Goal: Task Accomplishment & Management: Manage account settings

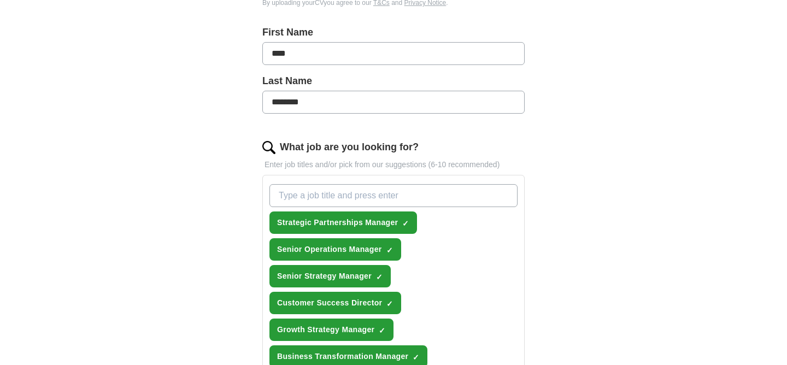
scroll to position [283, 0]
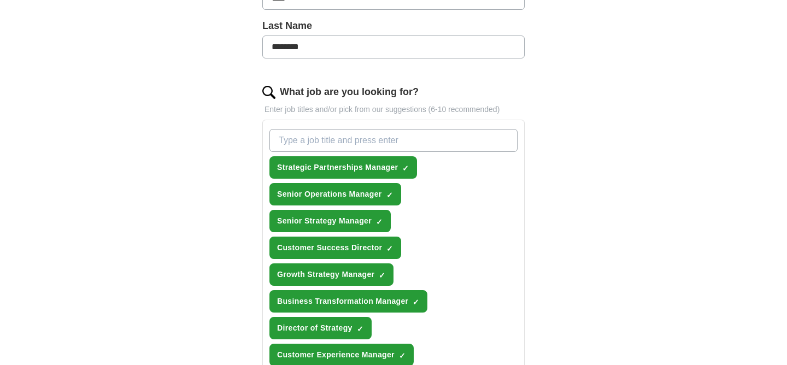
click at [461, 142] on input "What job are you looking for?" at bounding box center [394, 140] width 248 height 23
type input "s"
type input "Strategy Manager"
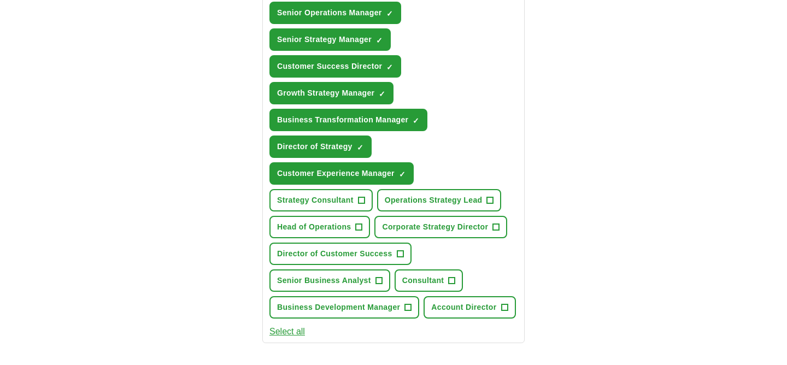
scroll to position [457, 0]
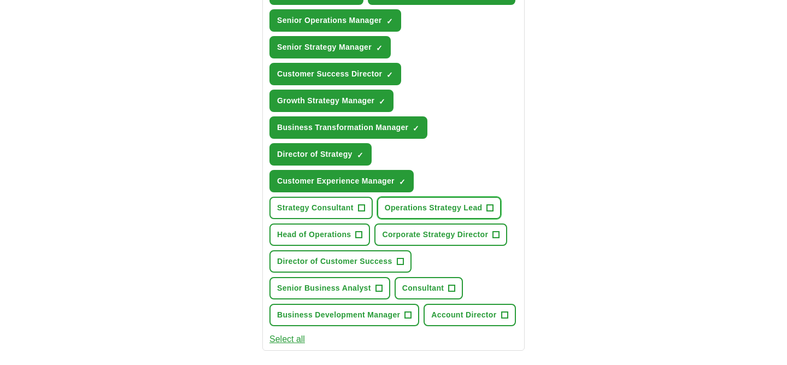
click at [489, 207] on span "+" at bounding box center [490, 208] width 7 height 9
click at [352, 208] on span "Strategy Consultant" at bounding box center [315, 207] width 77 height 11
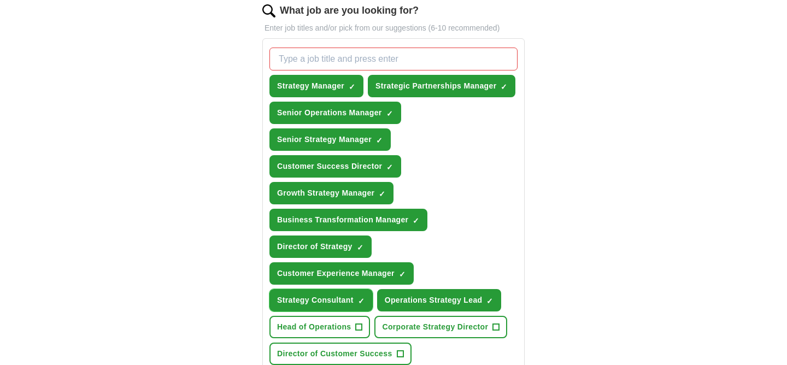
scroll to position [360, 0]
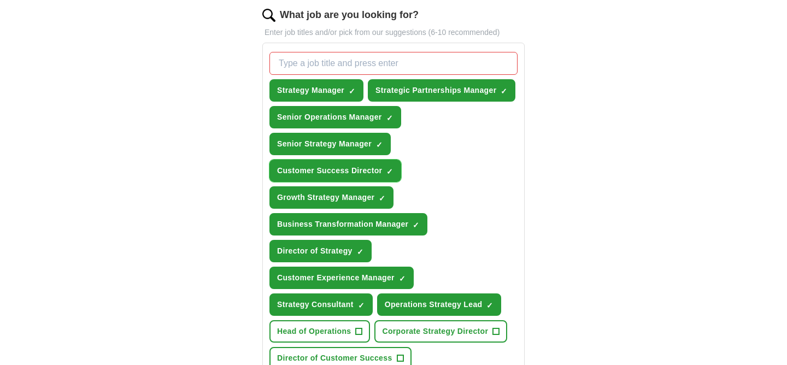
click at [0, 0] on span "×" at bounding box center [0, 0] width 0 height 0
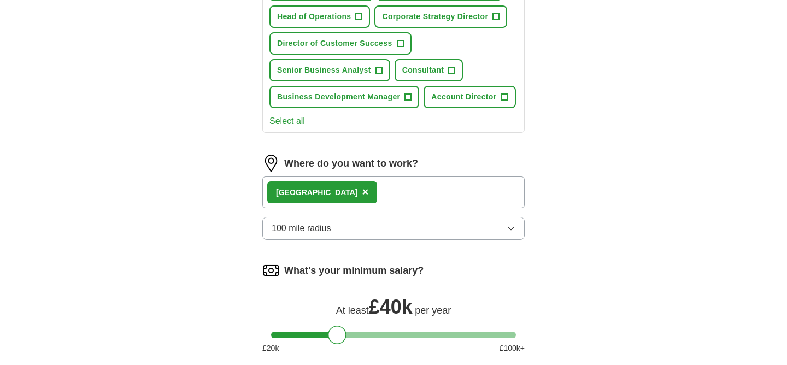
scroll to position [679, 0]
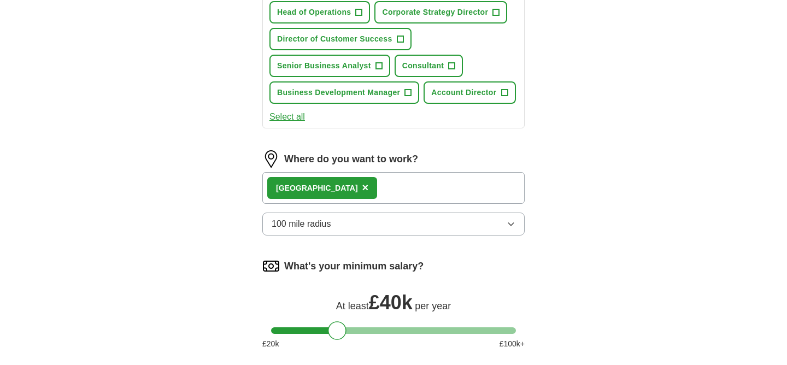
click at [407, 190] on div "London ×" at bounding box center [393, 188] width 262 height 32
click at [372, 195] on div "London ×" at bounding box center [393, 188] width 262 height 32
click at [352, 194] on div "London ×" at bounding box center [393, 188] width 262 height 32
click at [344, 189] on div "London ×" at bounding box center [393, 188] width 262 height 32
click at [342, 189] on div "London ×" at bounding box center [393, 188] width 262 height 32
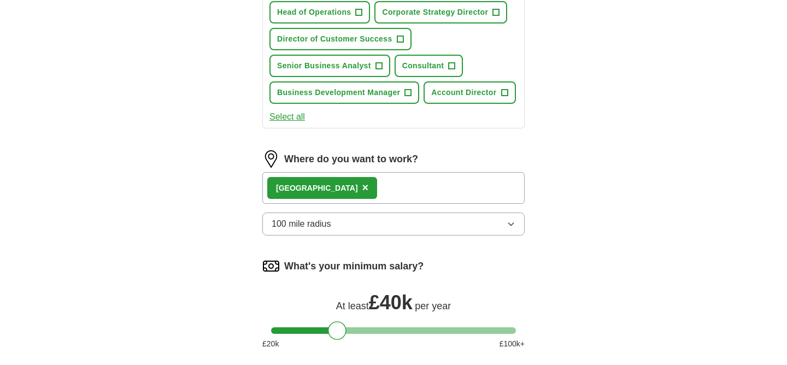
click at [342, 189] on div "London ×" at bounding box center [393, 188] width 262 height 32
click at [430, 192] on div "London ×" at bounding box center [393, 188] width 262 height 32
click at [421, 191] on div "London ×" at bounding box center [393, 188] width 262 height 32
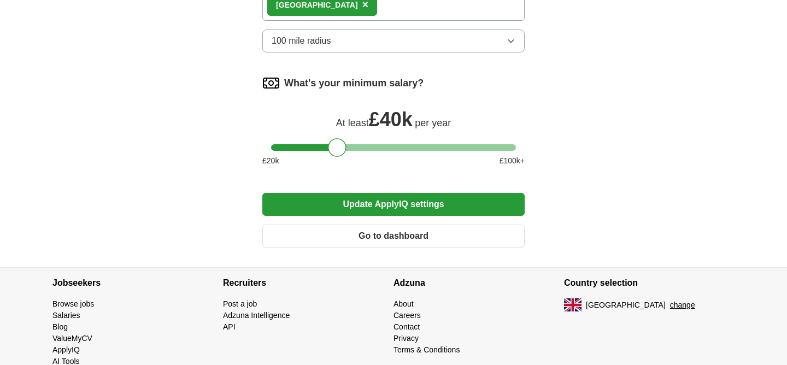
scroll to position [863, 0]
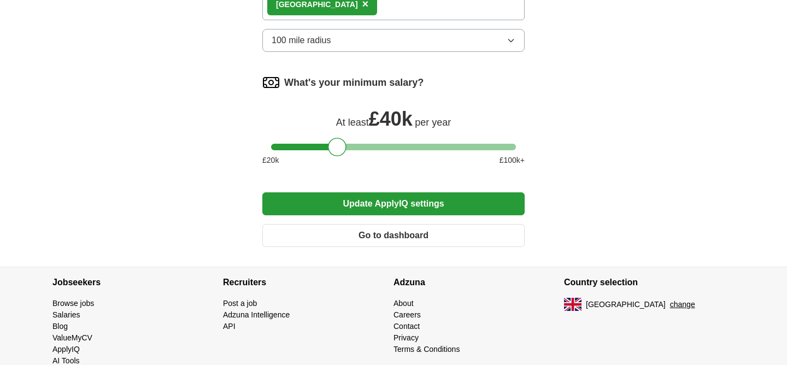
click at [462, 208] on button "Update ApplyIQ settings" at bounding box center [393, 203] width 262 height 23
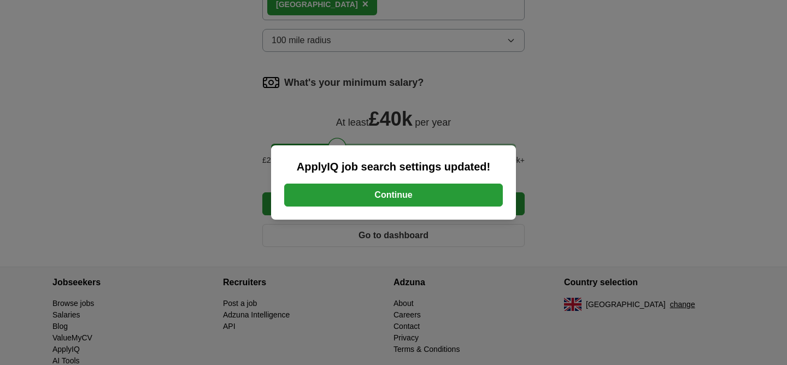
click at [447, 195] on button "Continue" at bounding box center [393, 195] width 219 height 23
